Goal: Task Accomplishment & Management: Complete application form

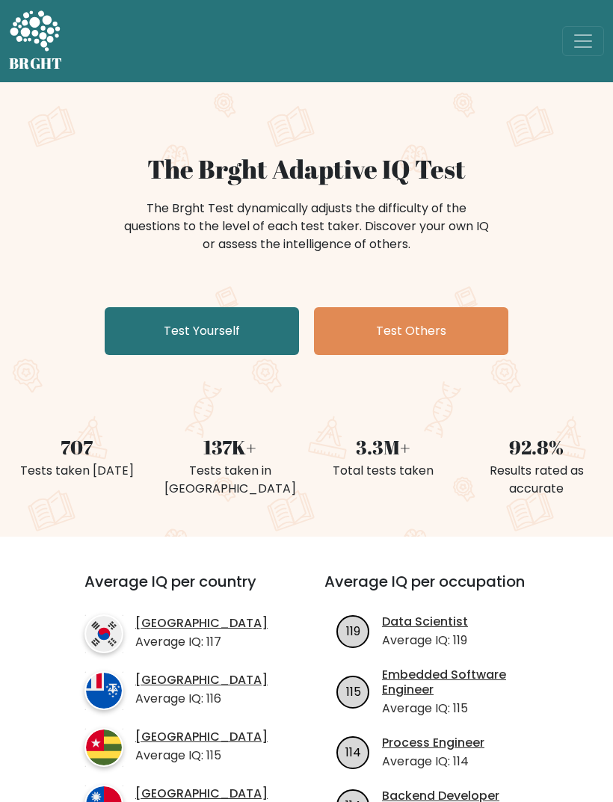
click at [147, 324] on link "Test Yourself" at bounding box center [202, 331] width 194 height 48
click at [447, 327] on link "Test Others" at bounding box center [411, 331] width 194 height 48
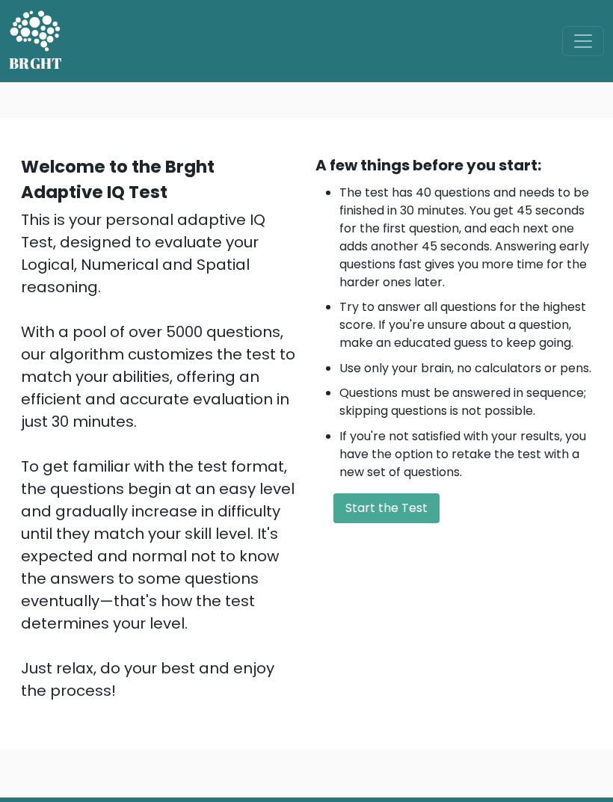
click at [415, 523] on button "Start the Test" at bounding box center [386, 508] width 106 height 30
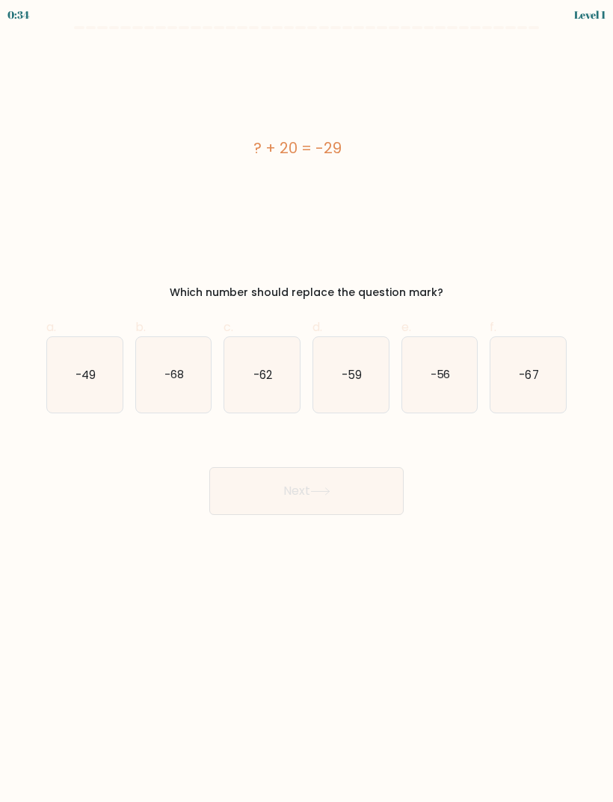
click at [70, 349] on icon "-49" at bounding box center [85, 375] width 76 height 76
click at [307, 402] on input "a. -49" at bounding box center [307, 407] width 1 height 10
radio input "true"
click at [373, 491] on button "Next" at bounding box center [306, 491] width 194 height 48
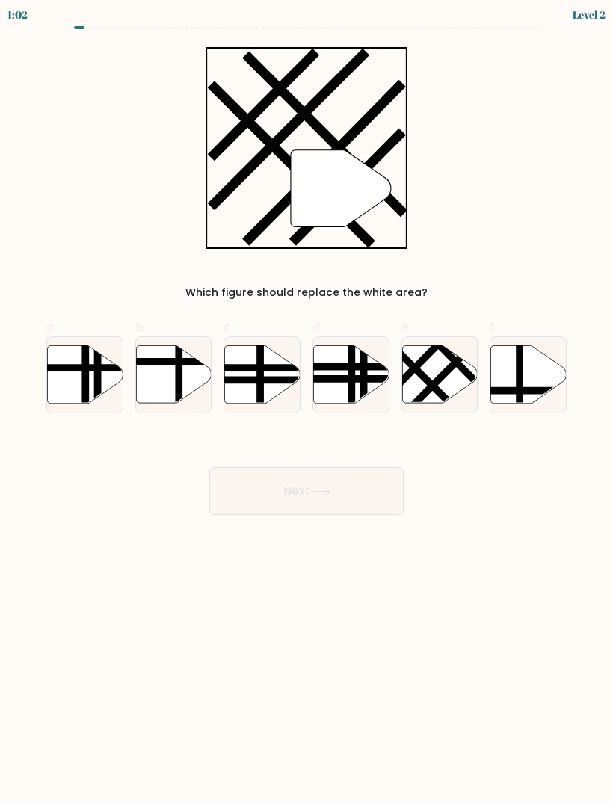
click at [447, 360] on icon at bounding box center [440, 374] width 76 height 58
click at [307, 402] on input "e." at bounding box center [307, 407] width 1 height 10
radio input "true"
click at [372, 495] on button "Next" at bounding box center [306, 491] width 194 height 48
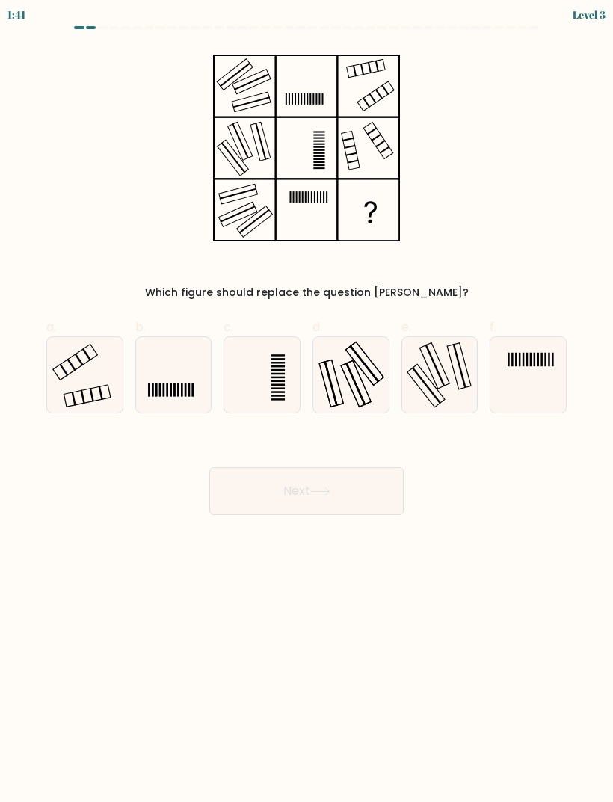
click at [72, 388] on icon at bounding box center [85, 375] width 76 height 76
click at [307, 402] on input "a." at bounding box center [307, 407] width 1 height 10
radio input "true"
click at [357, 487] on button "Next" at bounding box center [306, 491] width 194 height 48
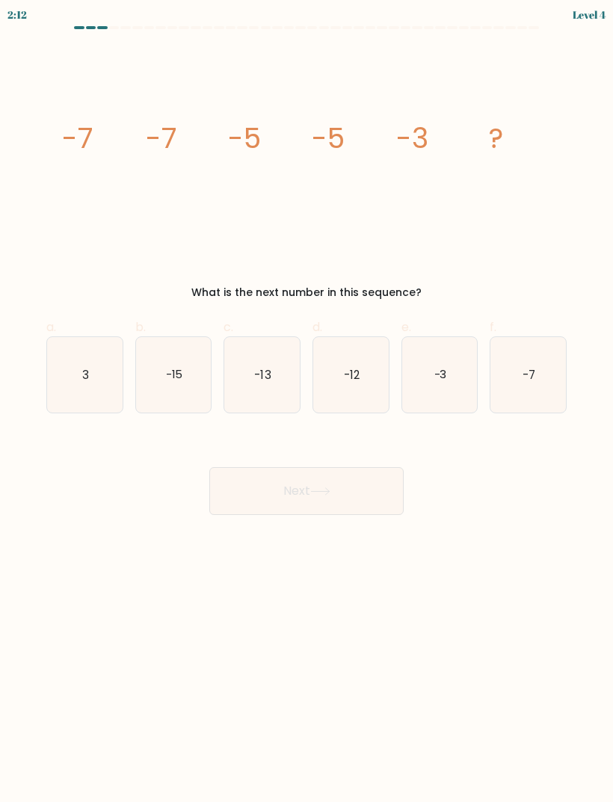
click at [446, 366] on icon "-3" at bounding box center [440, 375] width 76 height 76
click at [307, 402] on input "e. -3" at bounding box center [307, 407] width 1 height 10
radio input "true"
click at [372, 482] on button "Next" at bounding box center [306, 491] width 194 height 48
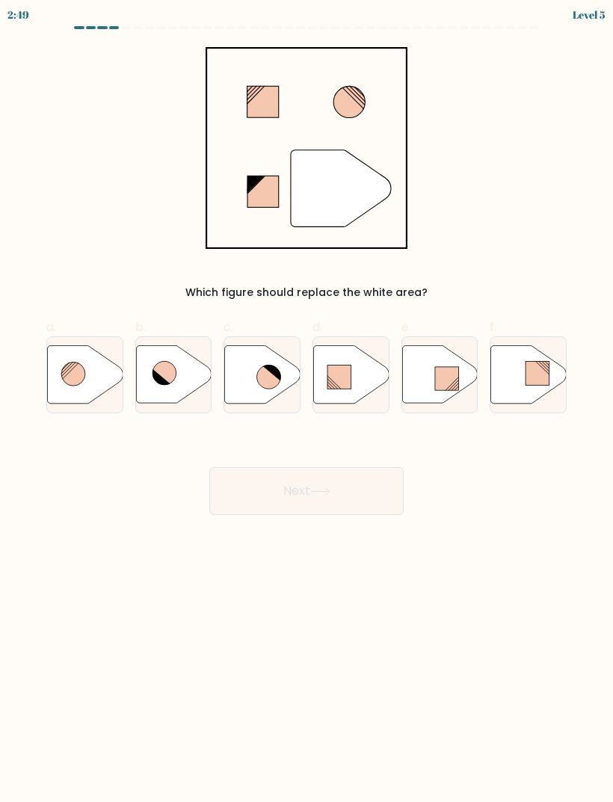
click at [239, 374] on icon at bounding box center [263, 374] width 76 height 58
click at [307, 402] on input "c." at bounding box center [307, 407] width 1 height 10
radio input "true"
click at [386, 483] on button "Next" at bounding box center [306, 491] width 194 height 48
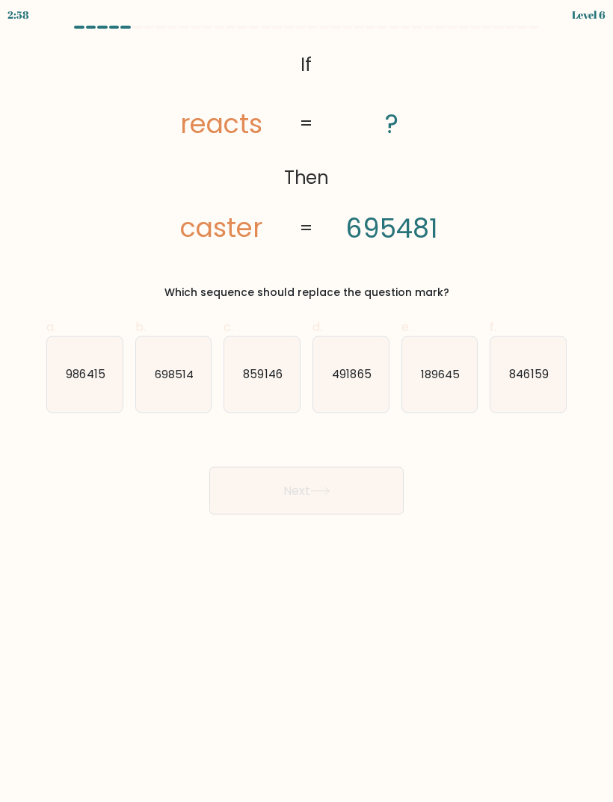
scroll to position [48, 0]
click at [152, 337] on icon "698514" at bounding box center [174, 375] width 76 height 76
click at [307, 402] on input "b. 698514" at bounding box center [307, 407] width 1 height 10
radio input "true"
click at [460, 337] on icon "189645" at bounding box center [440, 375] width 76 height 76
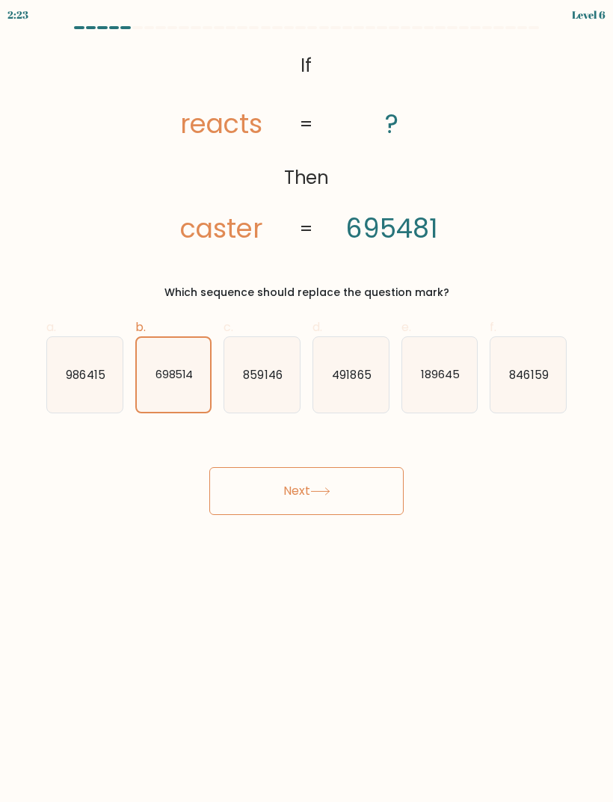
click at [307, 402] on input "e. 189645" at bounding box center [307, 407] width 1 height 10
radio input "true"
click at [373, 467] on button "Next" at bounding box center [306, 491] width 194 height 48
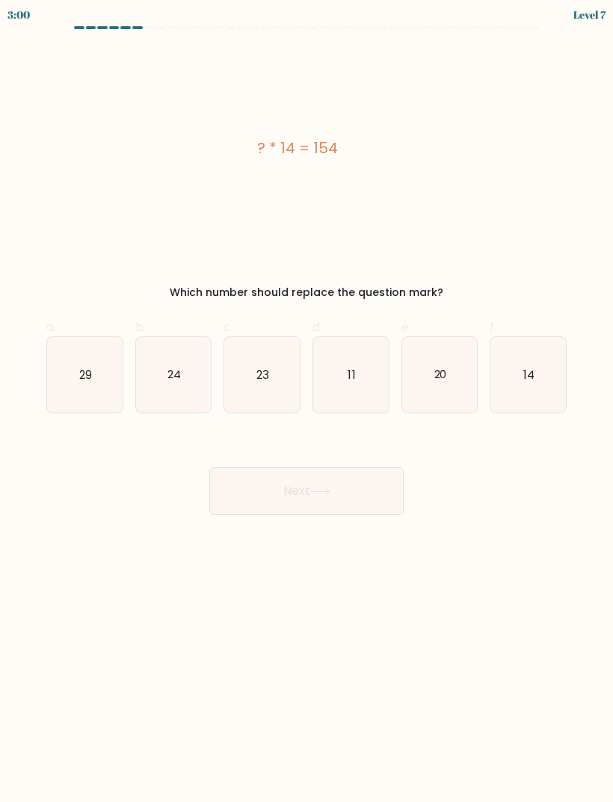
scroll to position [0, 0]
click at [467, 354] on icon "20" at bounding box center [440, 375] width 76 height 76
click at [307, 402] on input "e. 20" at bounding box center [307, 407] width 1 height 10
radio input "true"
click at [368, 372] on icon "11" at bounding box center [351, 375] width 76 height 76
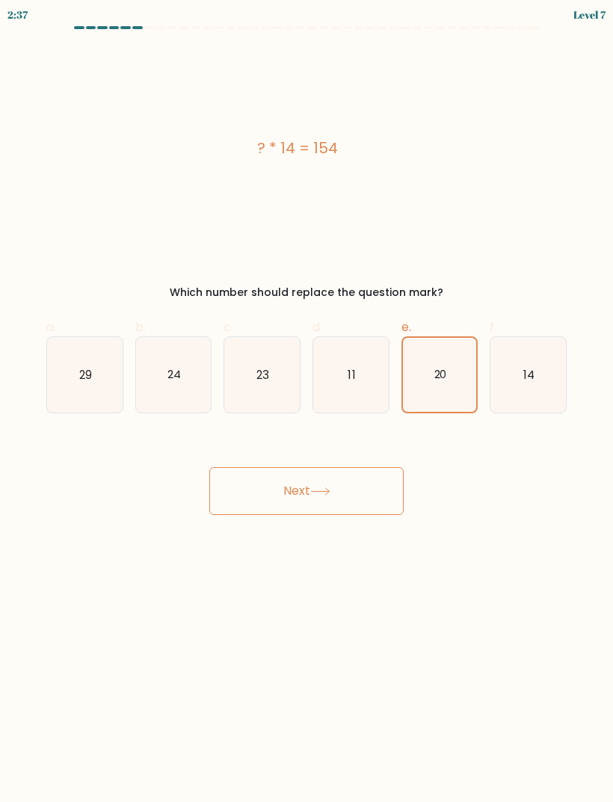
click at [307, 402] on input "d. 11" at bounding box center [307, 407] width 1 height 10
radio input "true"
click at [280, 381] on icon "23" at bounding box center [262, 375] width 76 height 76
click at [307, 402] on input "c. 23" at bounding box center [307, 407] width 1 height 10
radio input "true"
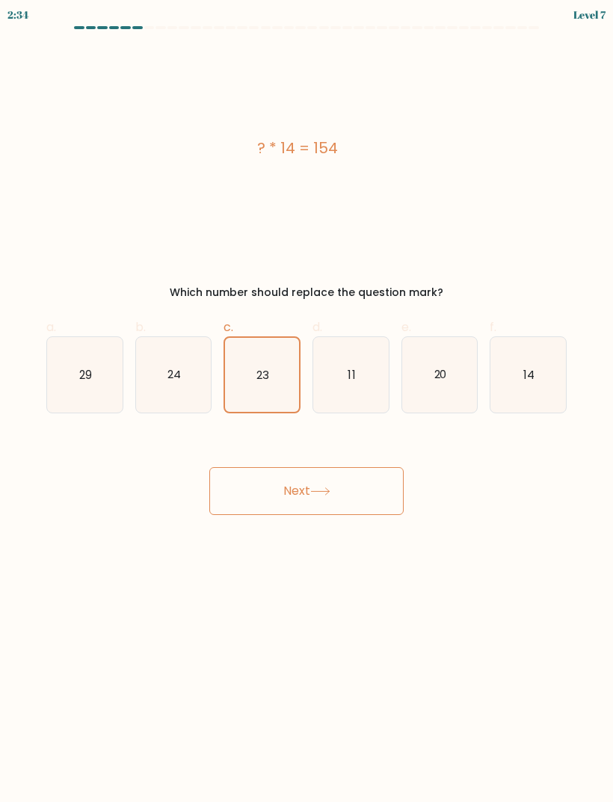
click at [377, 482] on button "Next" at bounding box center [306, 491] width 194 height 48
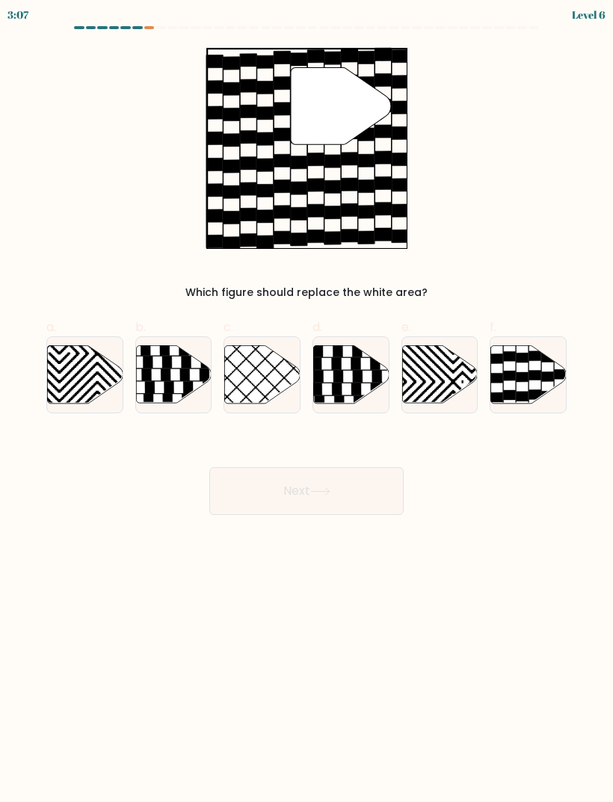
click at [533, 363] on icon at bounding box center [529, 374] width 76 height 58
click at [307, 402] on input "f." at bounding box center [307, 407] width 1 height 10
radio input "true"
click at [345, 494] on button "Next" at bounding box center [306, 491] width 194 height 48
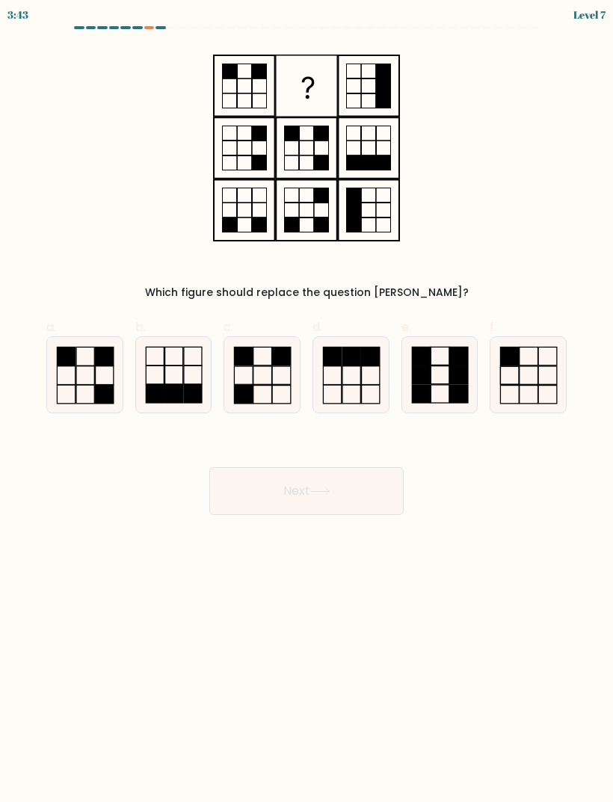
click at [254, 371] on icon at bounding box center [262, 375] width 76 height 76
click at [307, 402] on input "c." at bounding box center [307, 407] width 1 height 10
radio input "true"
click at [341, 491] on button "Next" at bounding box center [306, 491] width 194 height 48
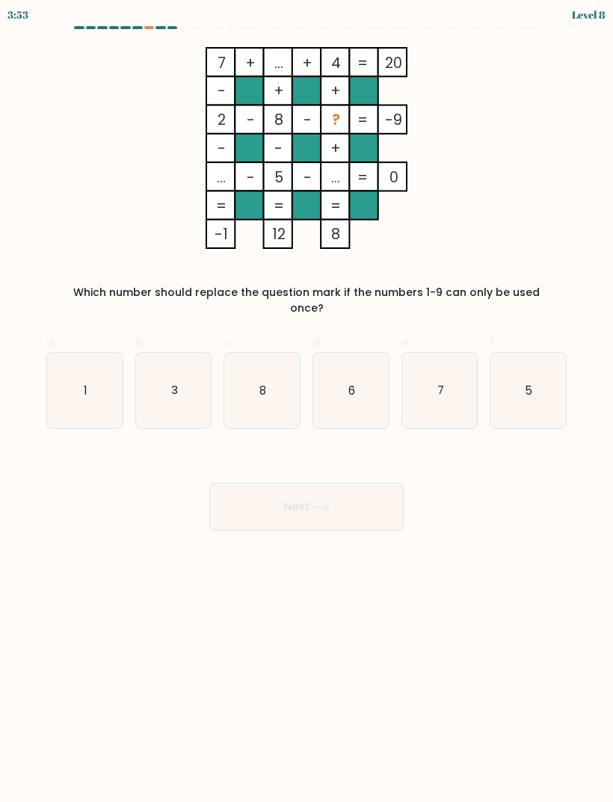
click at [172, 382] on text "3" at bounding box center [173, 390] width 7 height 16
click at [307, 402] on input "b. 3" at bounding box center [307, 407] width 1 height 10
radio input "true"
click at [245, 367] on icon "8" at bounding box center [262, 391] width 76 height 76
click at [307, 402] on input "c. 8" at bounding box center [307, 407] width 1 height 10
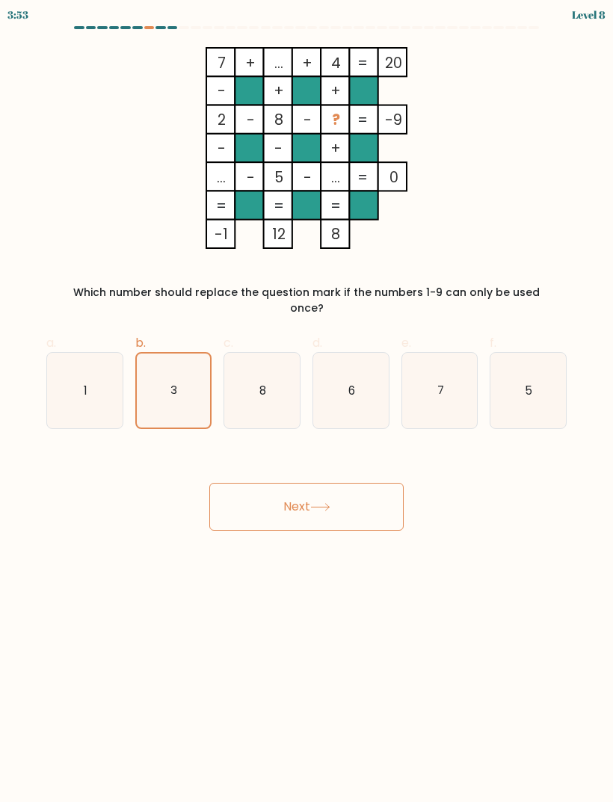
radio input "true"
click at [363, 364] on icon "6" at bounding box center [351, 391] width 76 height 76
click at [307, 402] on input "d. 6" at bounding box center [307, 407] width 1 height 10
radio input "true"
click at [533, 353] on icon "5" at bounding box center [529, 391] width 76 height 76
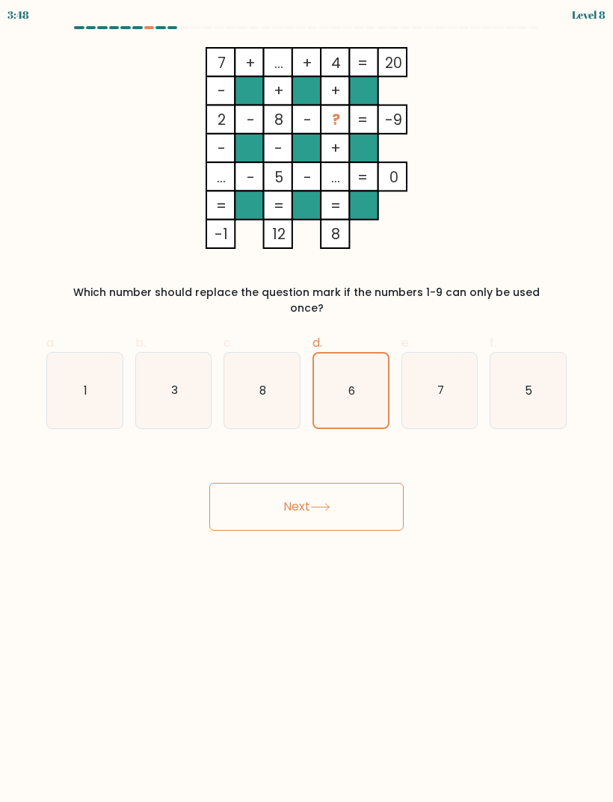
click at [307, 402] on input "f. 5" at bounding box center [307, 407] width 1 height 10
radio input "true"
click at [153, 372] on icon "3" at bounding box center [174, 391] width 76 height 76
click at [307, 402] on input "b. 3" at bounding box center [307, 407] width 1 height 10
radio input "true"
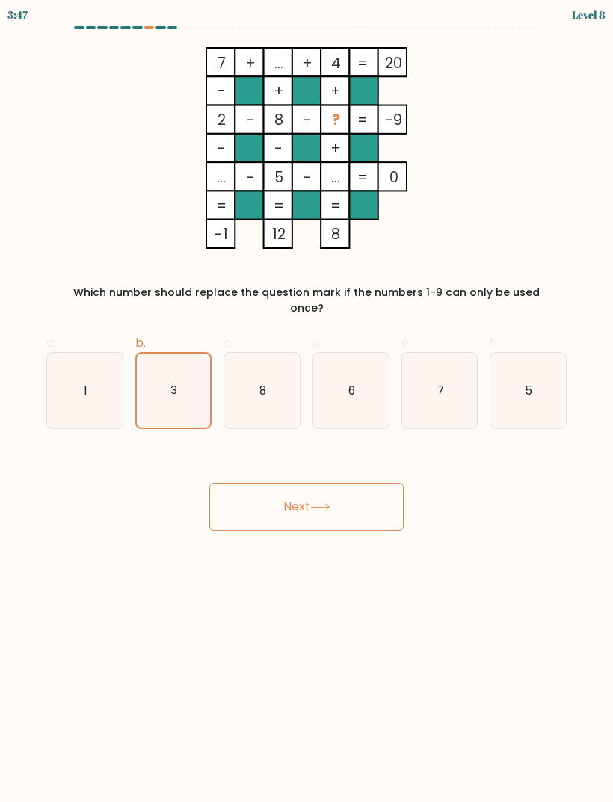
click at [377, 483] on button "Next" at bounding box center [306, 507] width 194 height 48
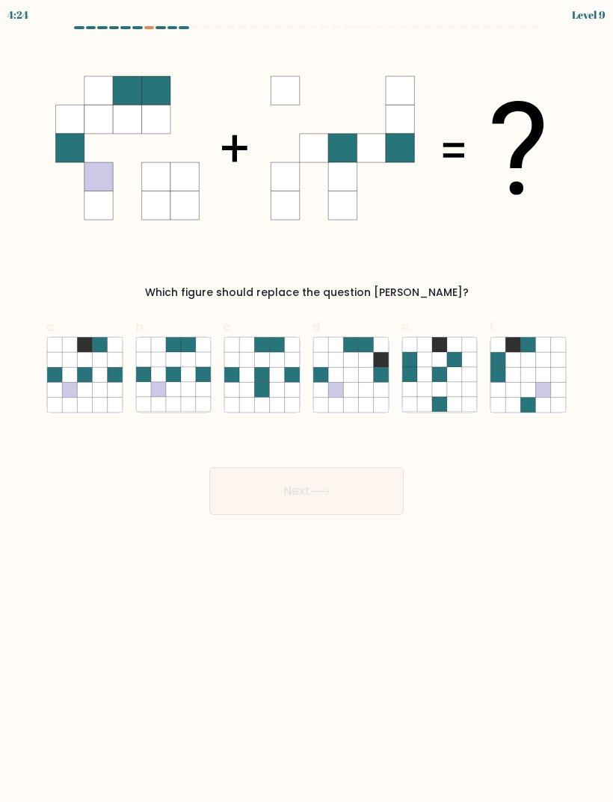
click at [77, 342] on icon at bounding box center [69, 344] width 15 height 15
click at [307, 402] on input "a." at bounding box center [307, 407] width 1 height 10
radio input "true"
click at [375, 485] on button "Next" at bounding box center [306, 491] width 194 height 48
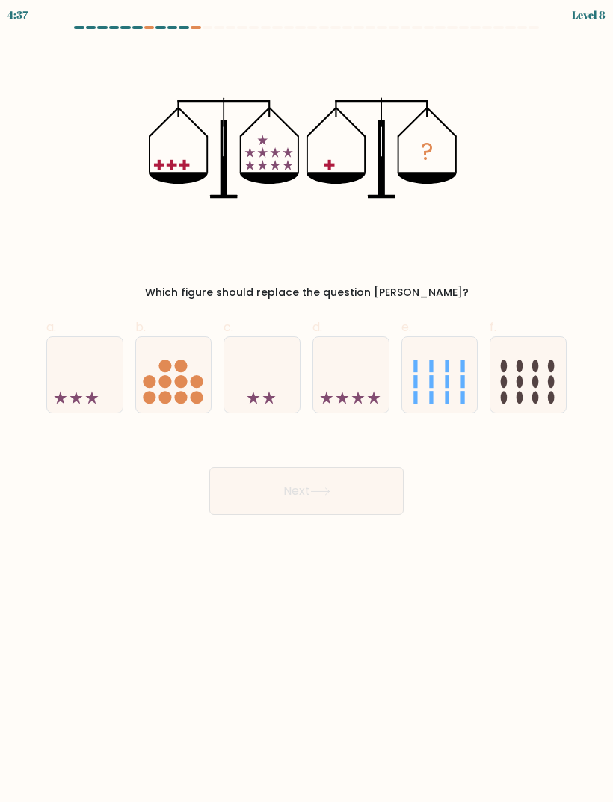
click at [53, 372] on icon at bounding box center [85, 375] width 76 height 62
click at [307, 402] on input "a." at bounding box center [307, 407] width 1 height 10
radio input "true"
click at [386, 492] on button "Next" at bounding box center [306, 491] width 194 height 48
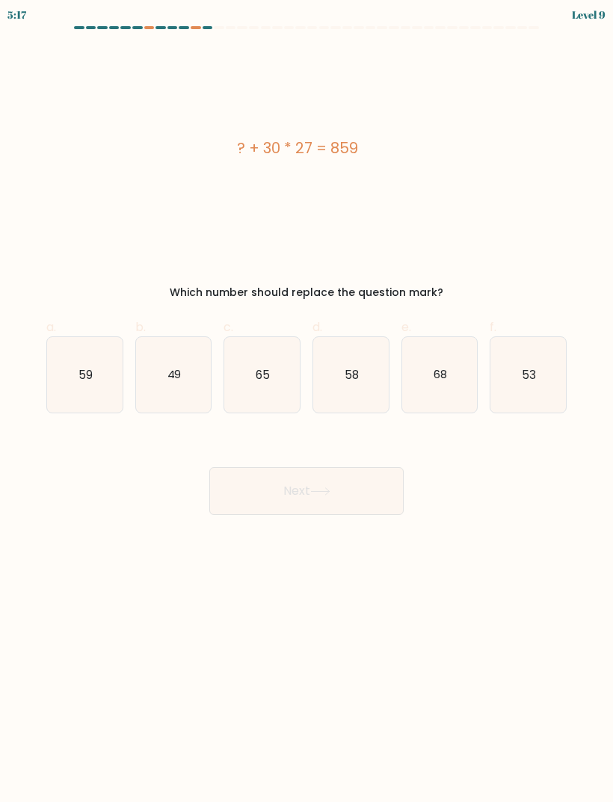
click at [426, 354] on icon "68" at bounding box center [440, 375] width 76 height 76
click at [307, 402] on input "e. 68" at bounding box center [307, 407] width 1 height 10
radio input "true"
click at [384, 469] on button "Next" at bounding box center [306, 491] width 194 height 48
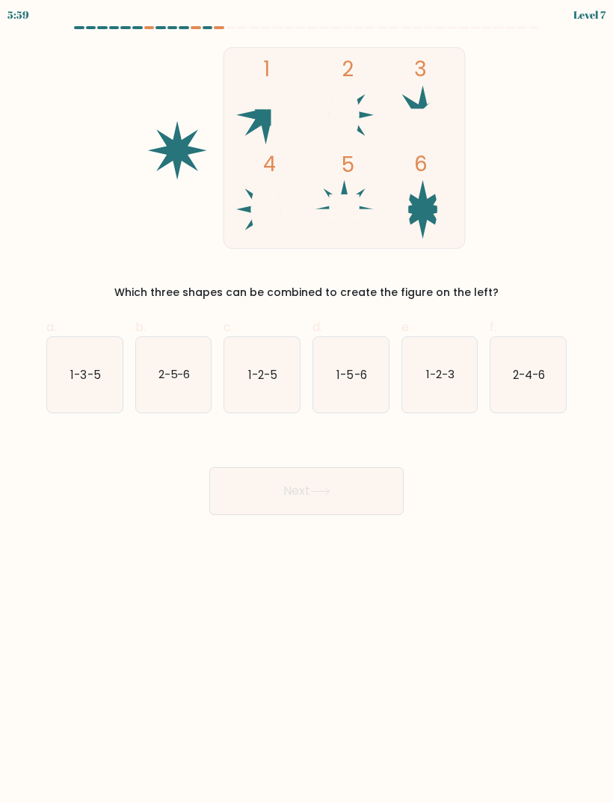
click at [84, 338] on icon "1-3-5" at bounding box center [85, 375] width 76 height 76
click at [307, 402] on input "a. 1-3-5" at bounding box center [307, 407] width 1 height 10
radio input "true"
click at [78, 345] on icon "1-3-5" at bounding box center [85, 375] width 74 height 74
click at [307, 402] on input "a. 1-3-5" at bounding box center [307, 407] width 1 height 10
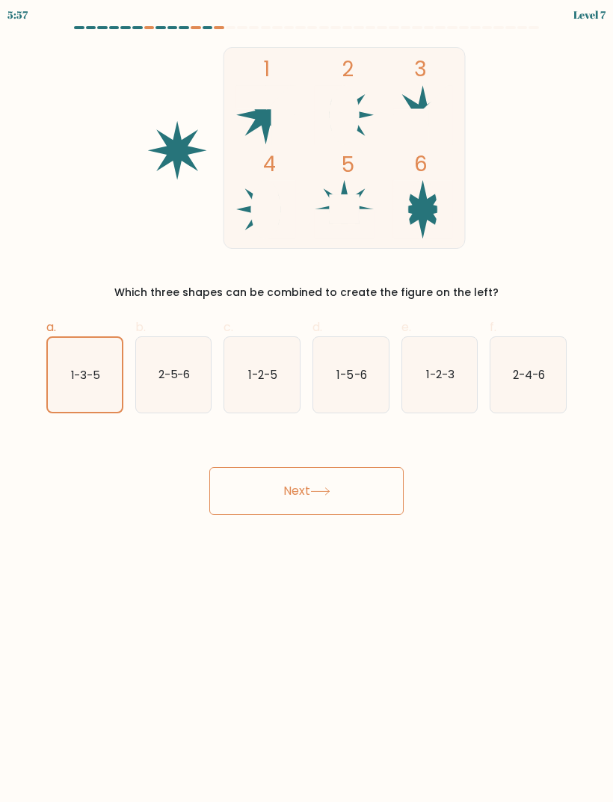
click at [391, 484] on button "Next" at bounding box center [306, 491] width 194 height 48
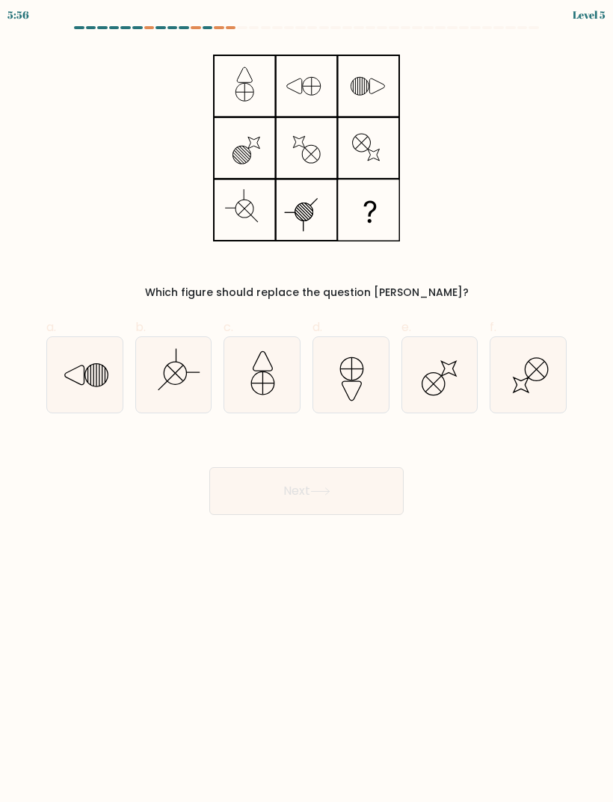
click at [69, 354] on icon at bounding box center [85, 375] width 76 height 76
click at [307, 402] on input "a." at bounding box center [307, 407] width 1 height 10
radio input "true"
click at [378, 476] on button "Next" at bounding box center [306, 491] width 194 height 48
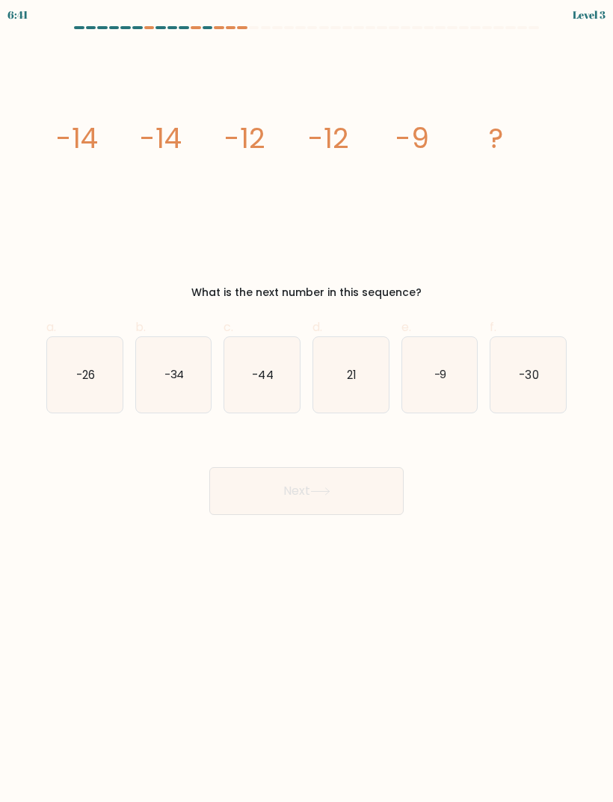
click at [373, 476] on button "Next" at bounding box center [306, 491] width 194 height 48
click at [377, 479] on button "Next" at bounding box center [306, 491] width 194 height 48
click at [84, 348] on icon "-26" at bounding box center [85, 375] width 76 height 76
click at [307, 402] on input "a. -26" at bounding box center [307, 407] width 1 height 10
radio input "true"
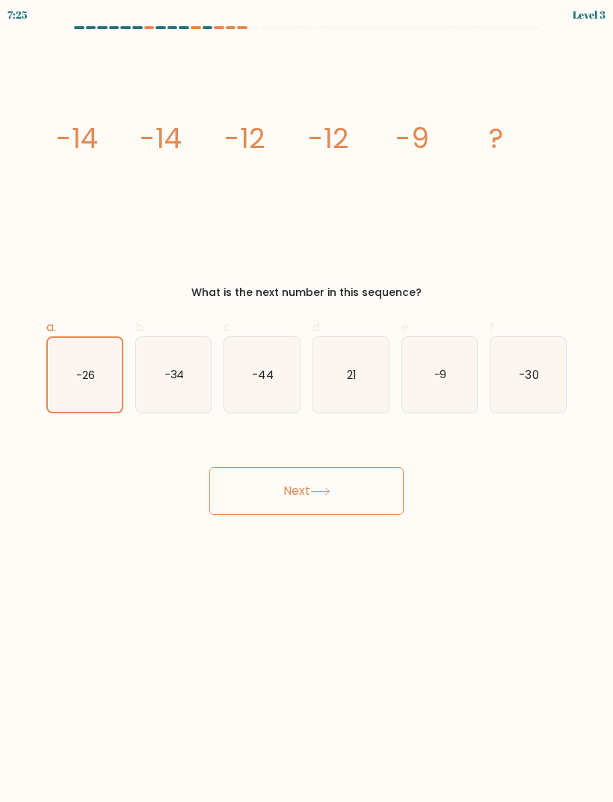
click at [378, 480] on button "Next" at bounding box center [306, 491] width 194 height 48
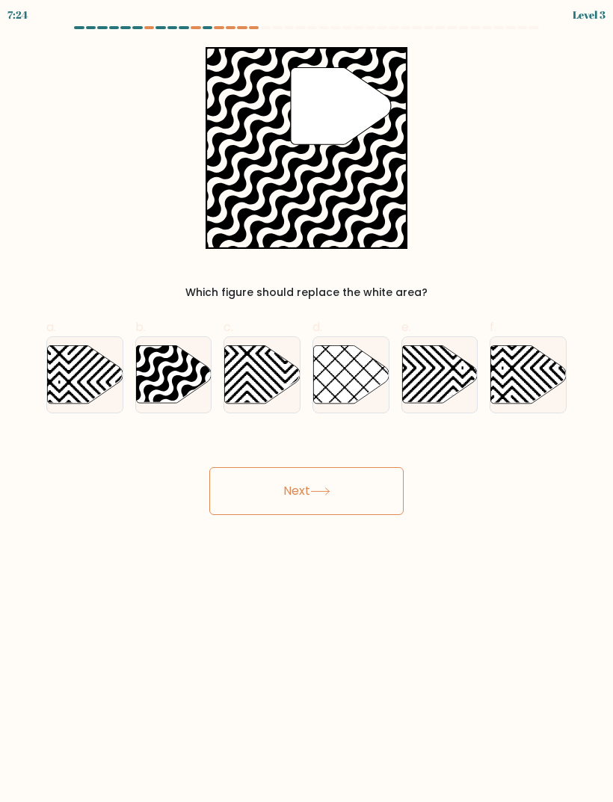
click at [378, 477] on button "Next" at bounding box center [306, 491] width 194 height 48
click at [91, 363] on icon at bounding box center [85, 374] width 76 height 58
click at [307, 402] on input "a." at bounding box center [307, 407] width 1 height 10
radio input "true"
click at [374, 473] on button "Next" at bounding box center [306, 491] width 194 height 48
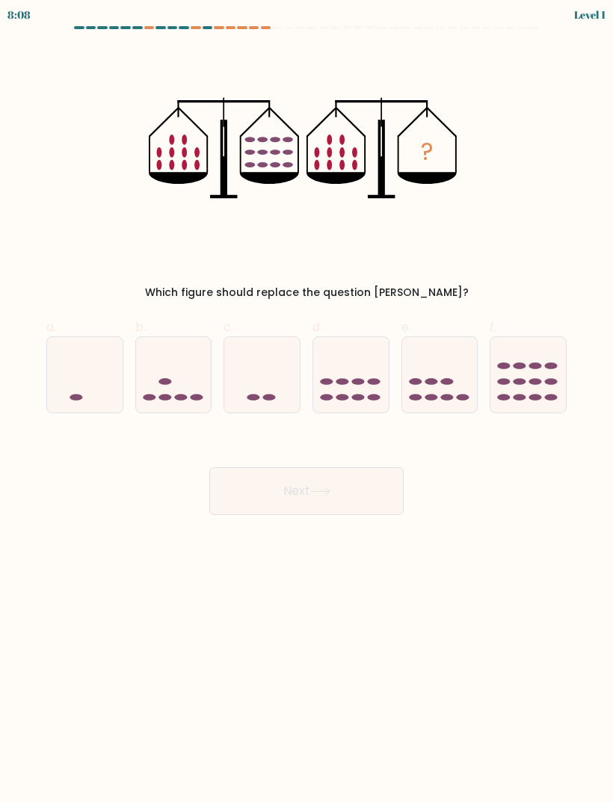
click at [369, 476] on button "Next" at bounding box center [306, 491] width 194 height 48
click at [367, 476] on button "Next" at bounding box center [306, 491] width 194 height 48
click at [81, 367] on icon at bounding box center [85, 375] width 76 height 62
click at [307, 402] on input "a." at bounding box center [307, 407] width 1 height 10
radio input "true"
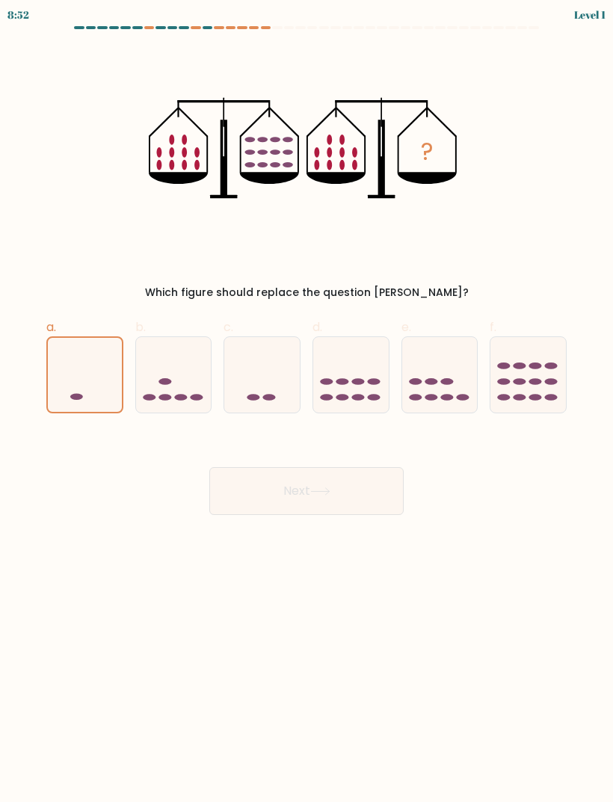
click at [368, 479] on button "Next" at bounding box center [306, 491] width 194 height 48
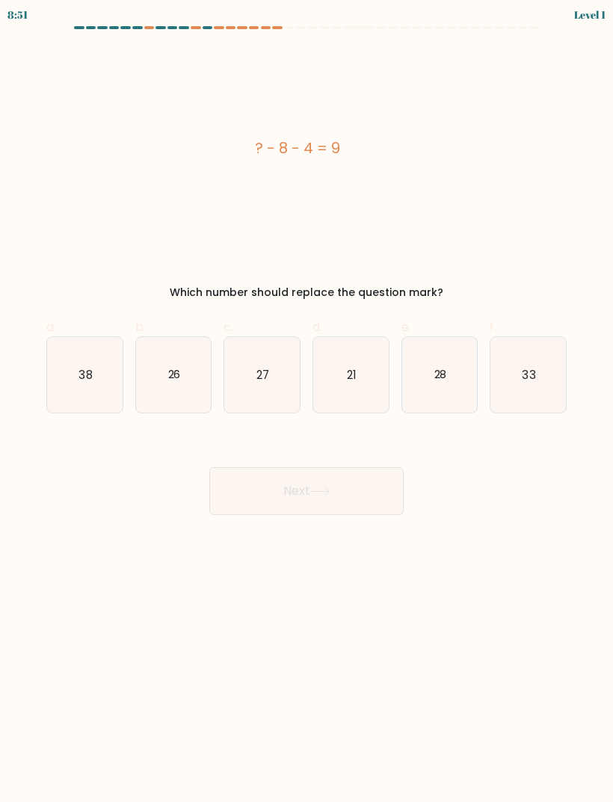
click at [371, 485] on button "Next" at bounding box center [306, 491] width 194 height 48
click at [66, 360] on icon "38" at bounding box center [85, 375] width 76 height 76
click at [307, 402] on input "a. 38" at bounding box center [307, 407] width 1 height 10
radio input "true"
click at [368, 491] on button "Next" at bounding box center [306, 491] width 194 height 48
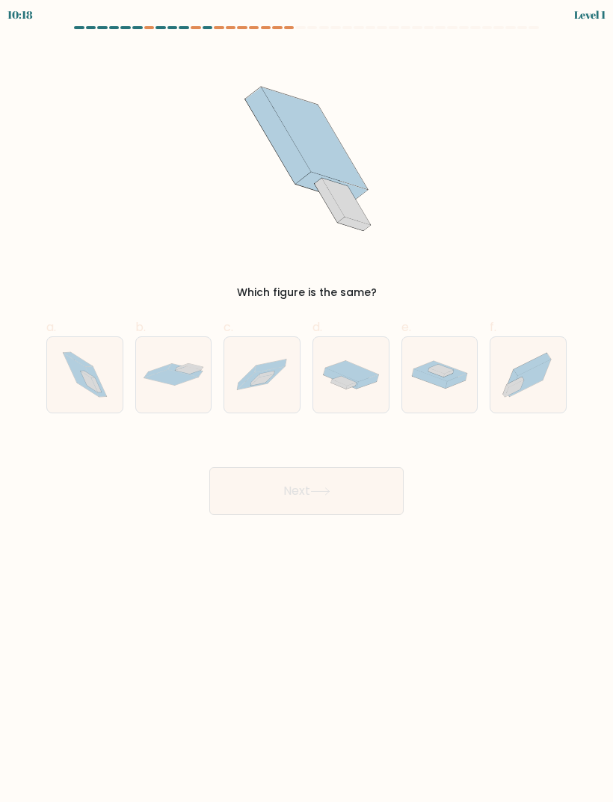
click at [135, 361] on div at bounding box center [173, 374] width 77 height 77
click at [307, 402] on input "b." at bounding box center [307, 407] width 1 height 10
radio input "true"
click at [377, 491] on button "Next" at bounding box center [306, 491] width 194 height 48
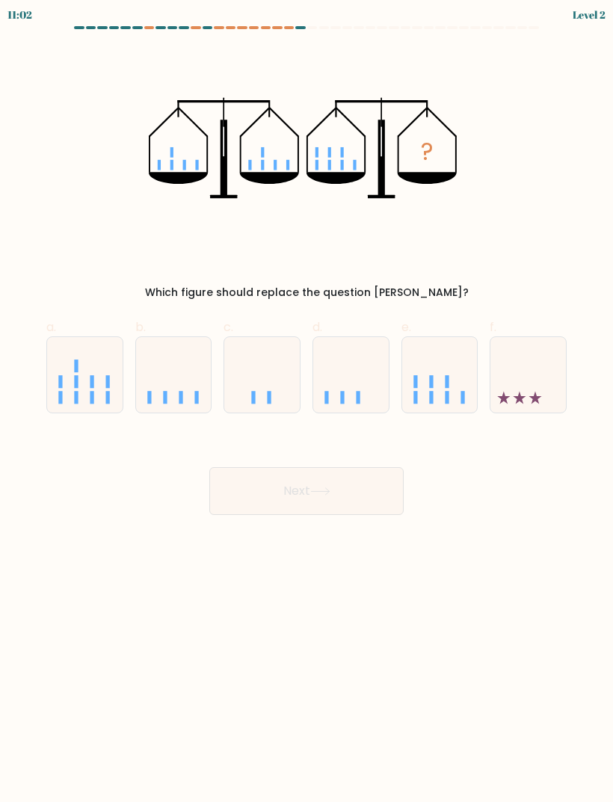
click at [205, 347] on icon at bounding box center [174, 375] width 76 height 62
click at [307, 402] on input "b." at bounding box center [307, 407] width 1 height 10
radio input "true"
click at [366, 485] on button "Next" at bounding box center [306, 491] width 194 height 48
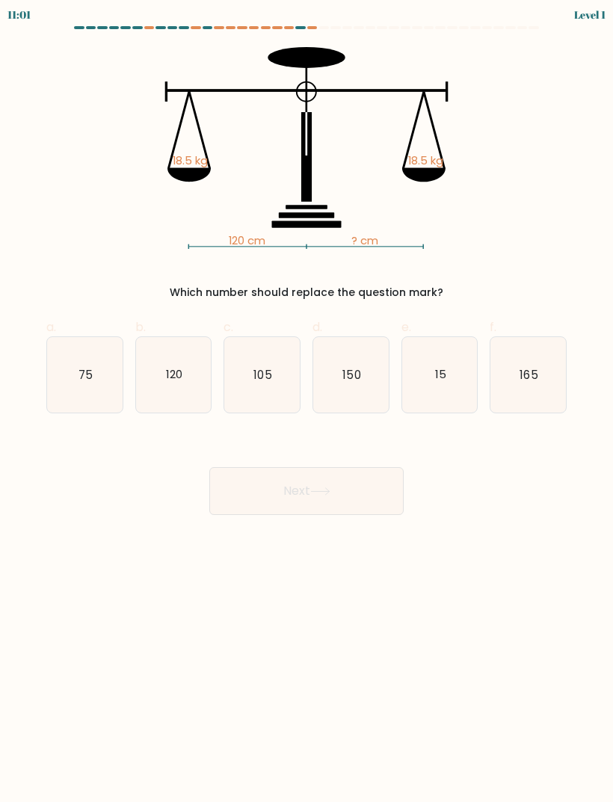
click at [236, 342] on icon "105" at bounding box center [262, 375] width 76 height 76
click at [307, 402] on input "c. 105" at bounding box center [307, 407] width 1 height 10
radio input "true"
click at [375, 480] on button "Next" at bounding box center [306, 491] width 194 height 48
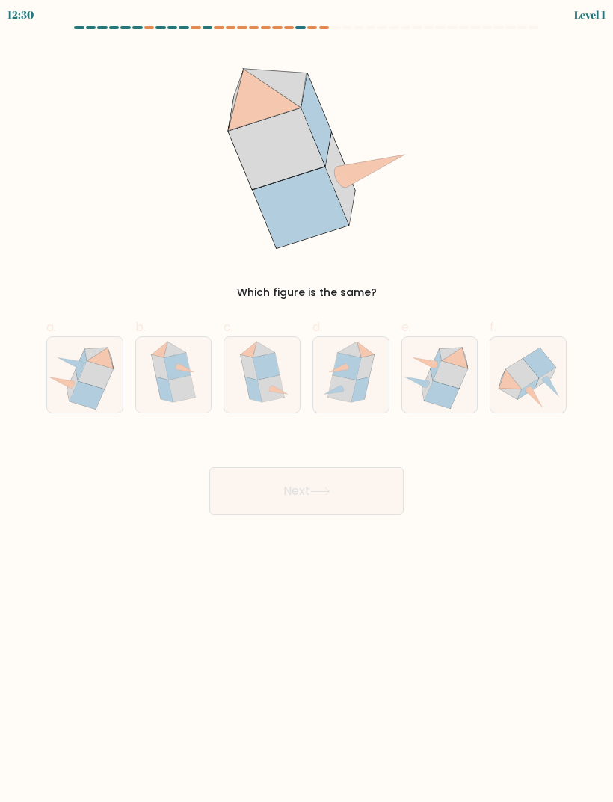
click at [404, 381] on icon at bounding box center [440, 374] width 76 height 69
click at [307, 402] on input "e." at bounding box center [307, 407] width 1 height 10
radio input "true"
click at [389, 481] on button "Next" at bounding box center [306, 491] width 194 height 48
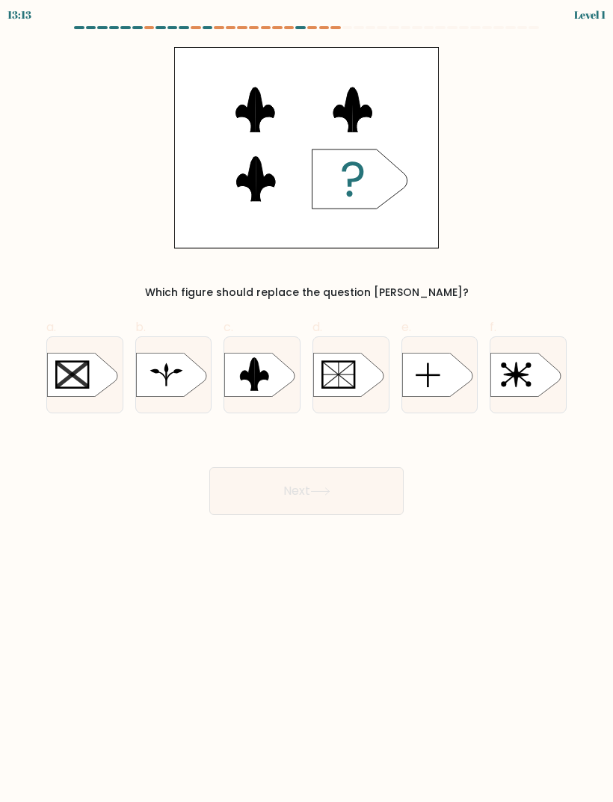
click at [431, 354] on icon at bounding box center [437, 375] width 70 height 44
click at [307, 402] on input "e." at bounding box center [307, 407] width 1 height 10
radio input "true"
click at [375, 487] on button "Next" at bounding box center [306, 491] width 194 height 48
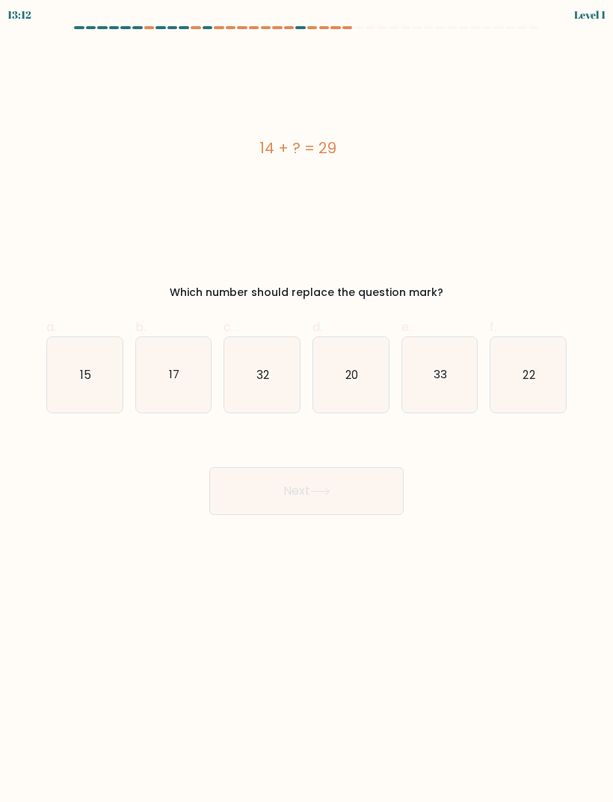
click at [384, 366] on icon "20" at bounding box center [351, 375] width 76 height 76
click at [307, 402] on input "d. 20" at bounding box center [307, 407] width 1 height 10
radio input "true"
